Goal: Check status: Check status

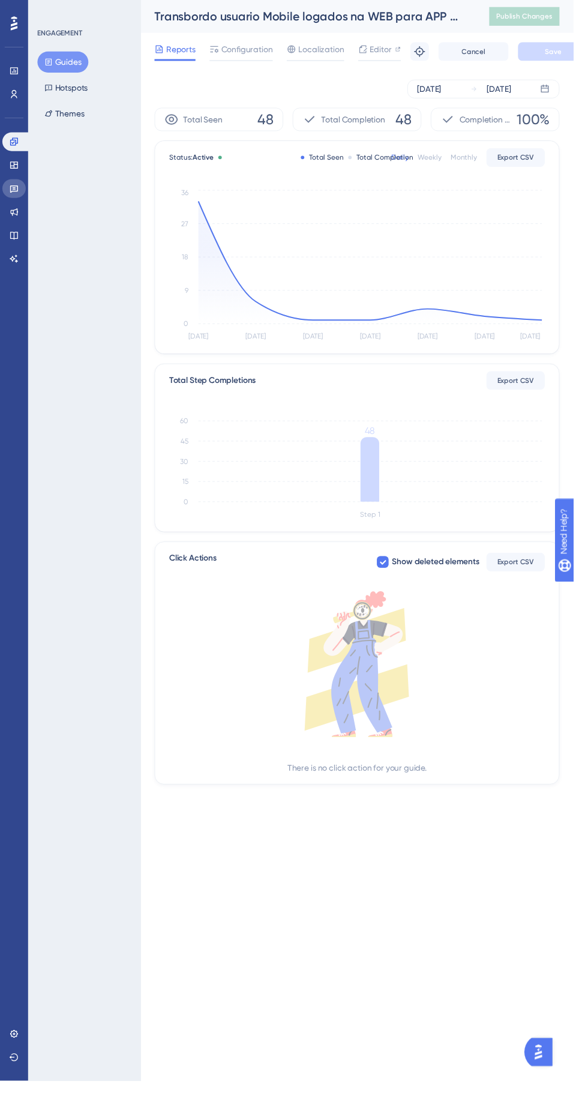
click at [14, 194] on icon at bounding box center [14, 194] width 8 height 8
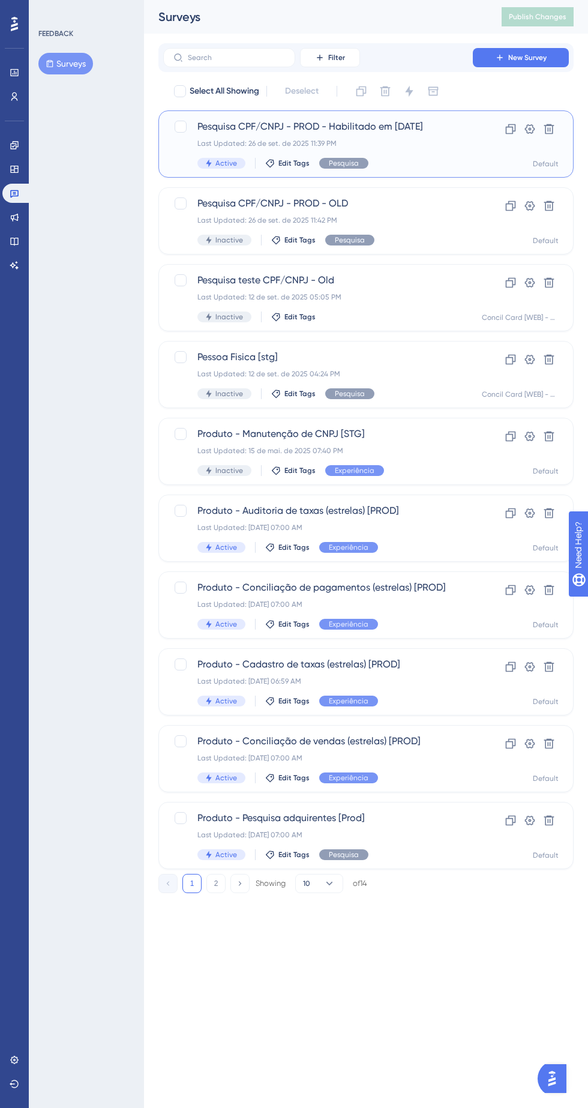
click at [346, 141] on div "Last Updated: 26 de set. de 2025 11:39 PM" at bounding box center [317, 144] width 241 height 10
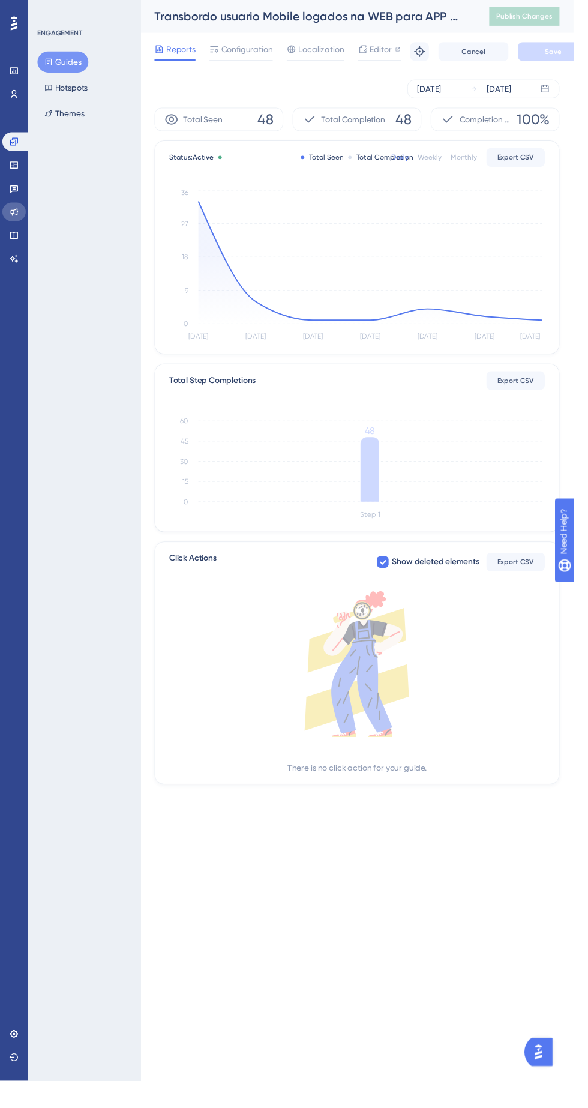
click at [14, 217] on icon at bounding box center [15, 217] width 10 height 10
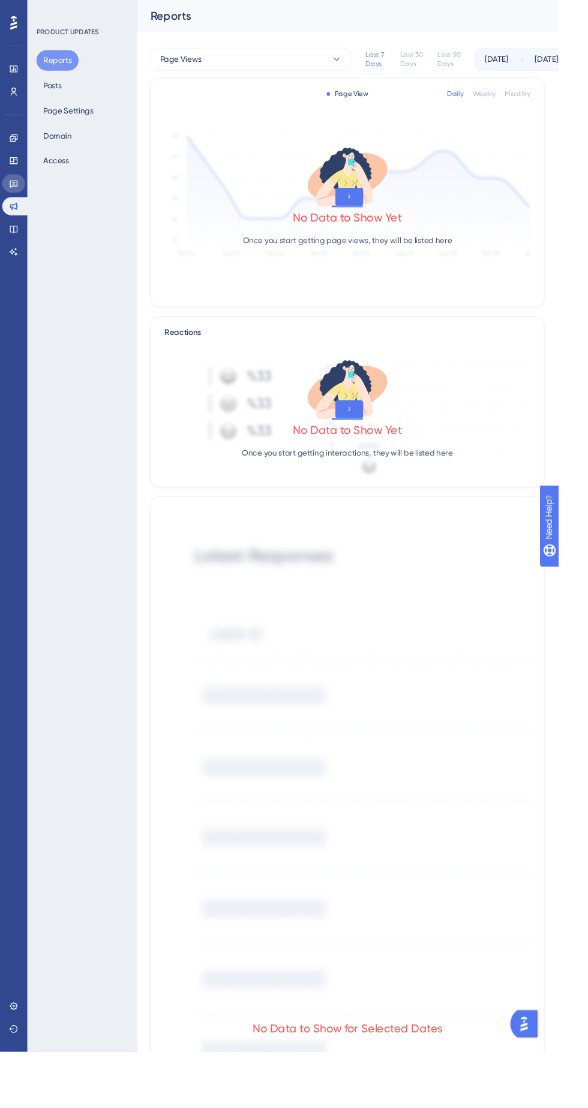
click at [14, 193] on icon at bounding box center [15, 193] width 10 height 10
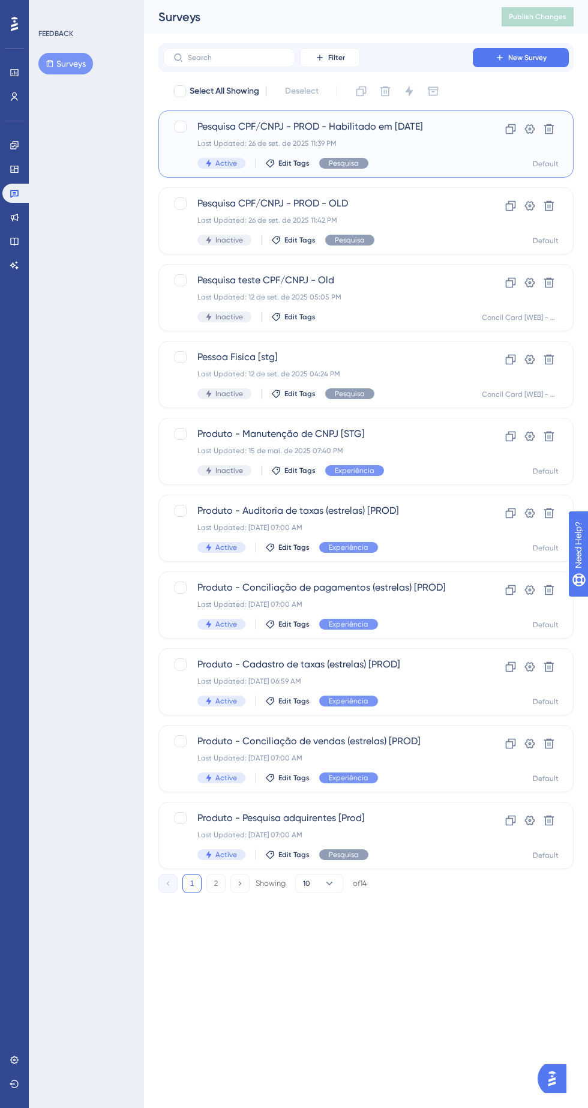
click at [341, 163] on span "Pesquisa" at bounding box center [344, 163] width 30 height 10
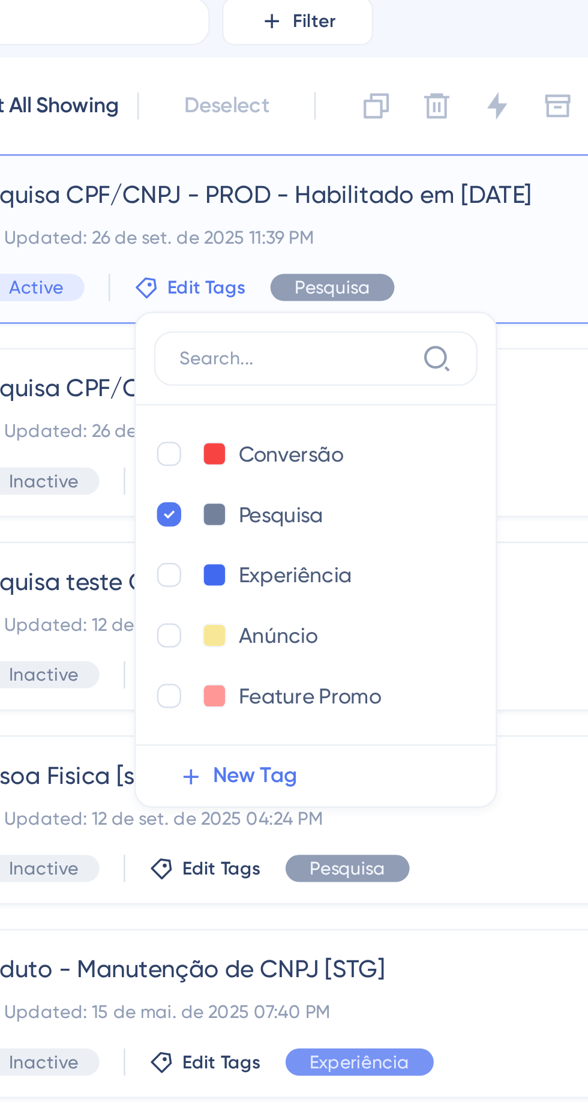
click at [393, 142] on div "Last Updated: 26 de set. de 2025 11:39 PM" at bounding box center [317, 144] width 241 height 10
